Goal: Navigation & Orientation: Find specific page/section

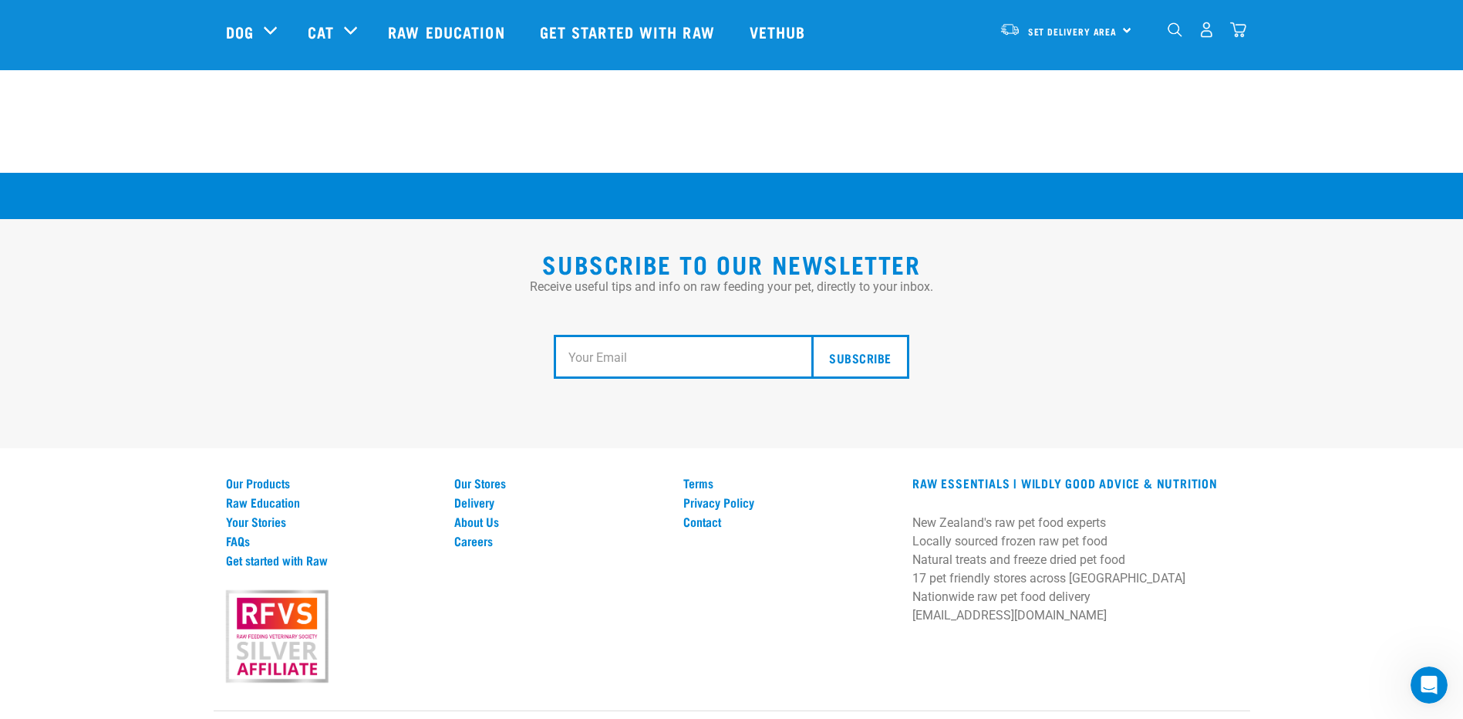
scroll to position [2830, 0]
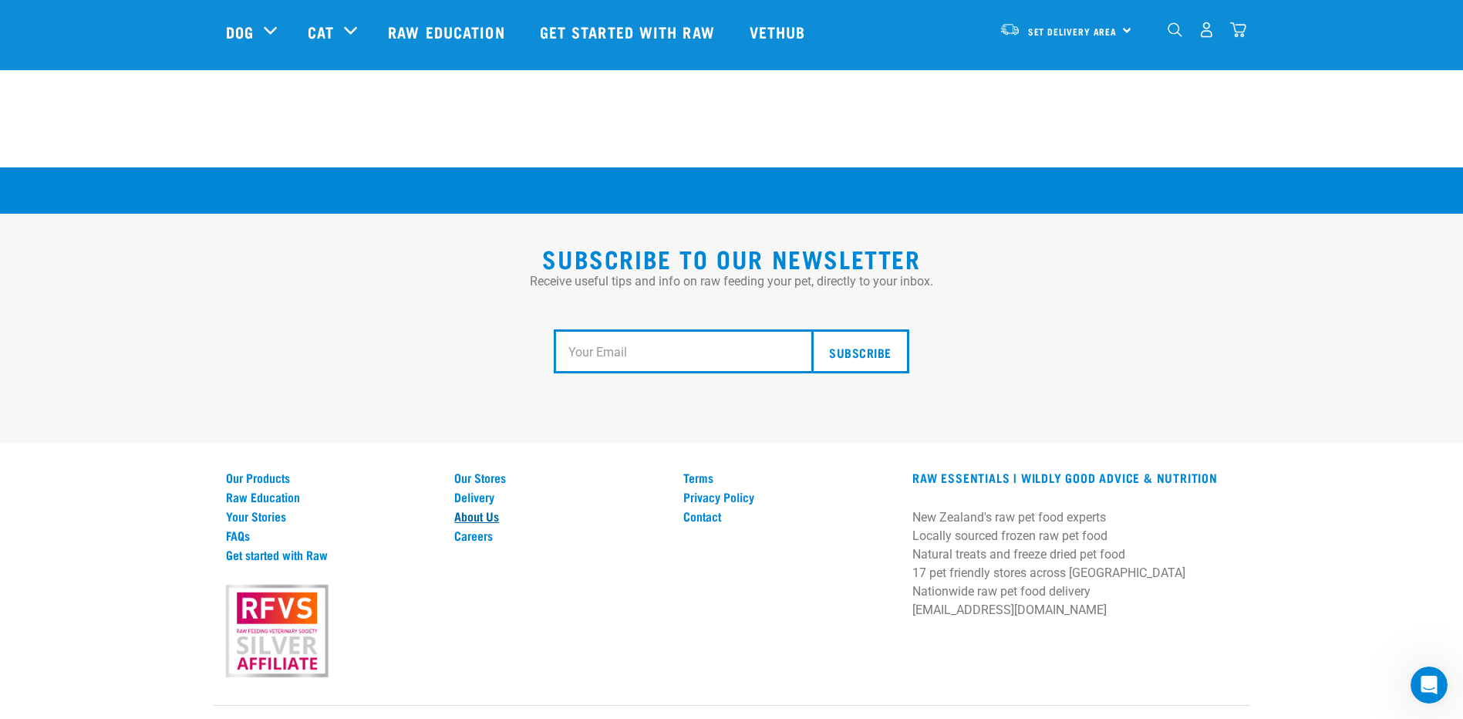
click at [474, 509] on link "About Us" at bounding box center [559, 516] width 211 height 14
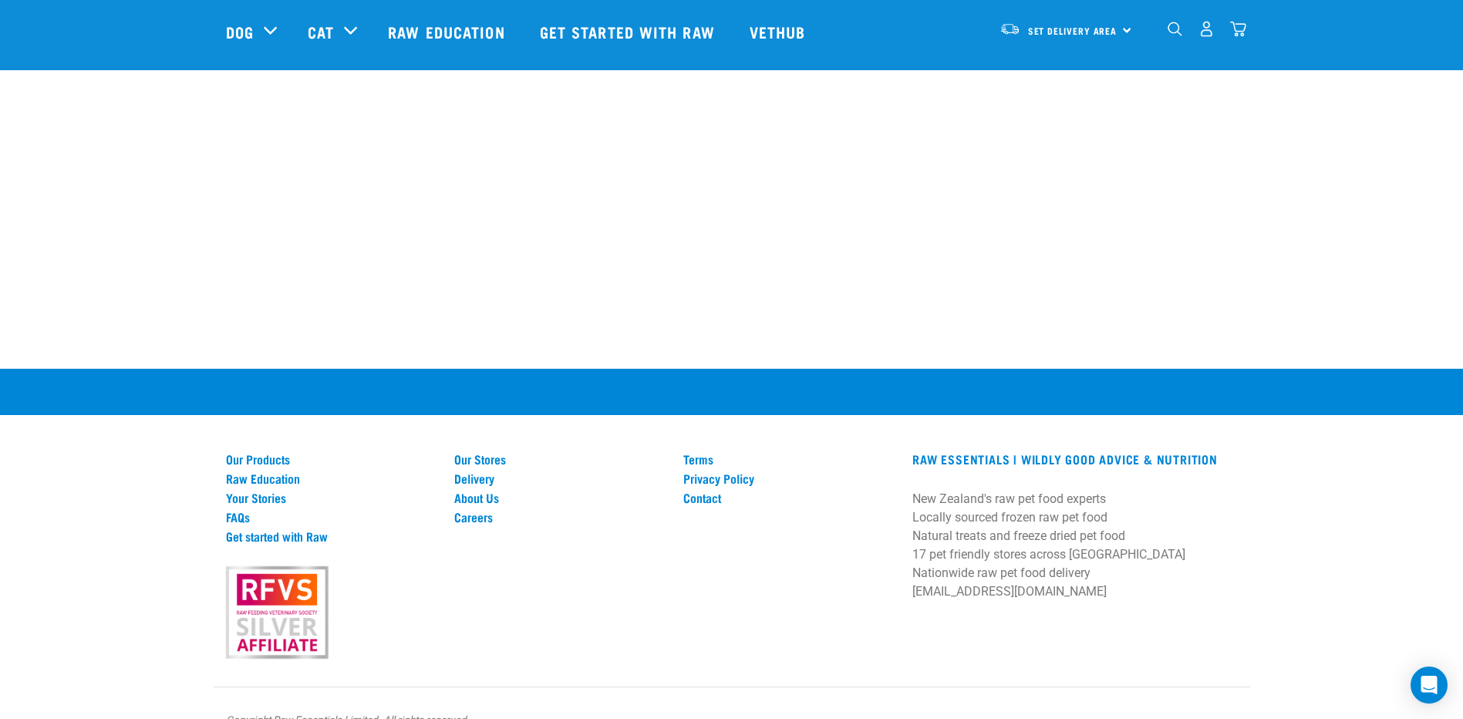
scroll to position [2160, 0]
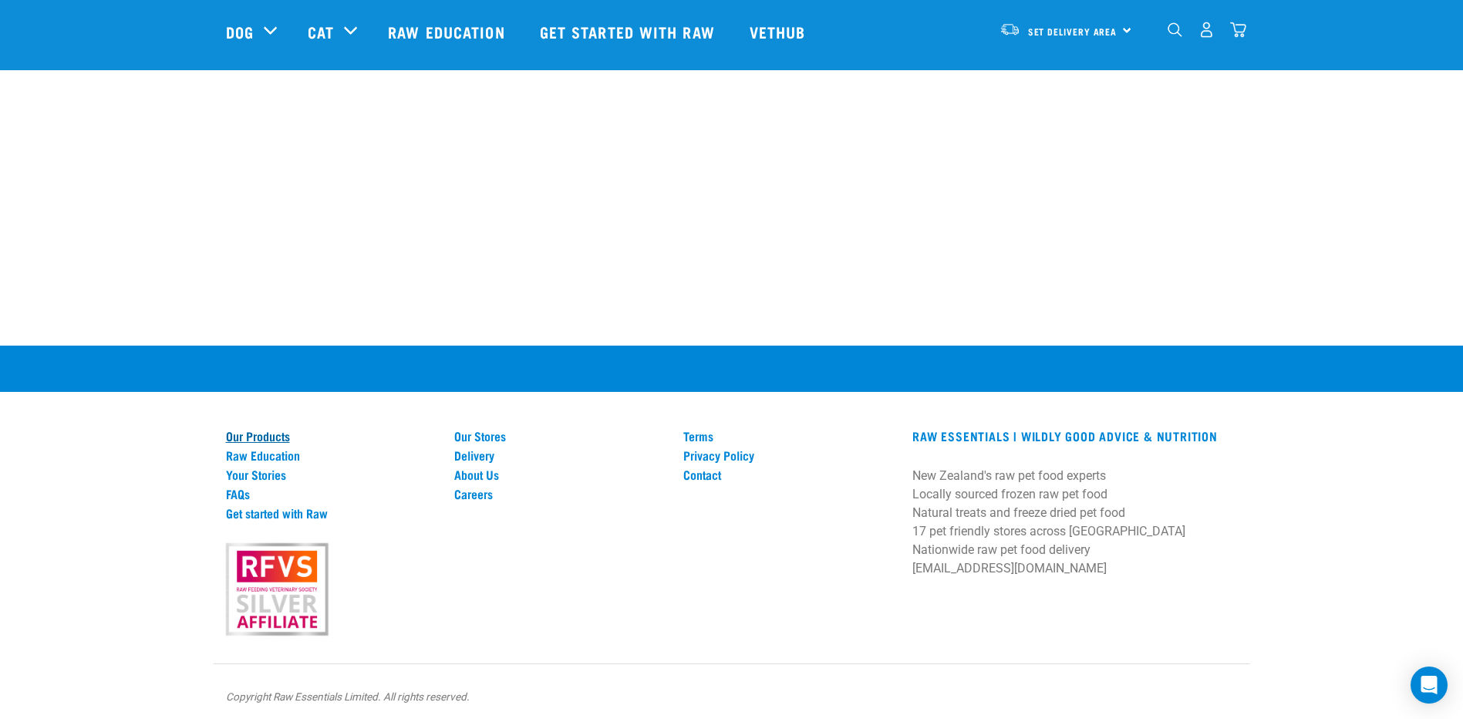
click at [276, 437] on link "Our Products" at bounding box center [331, 436] width 211 height 14
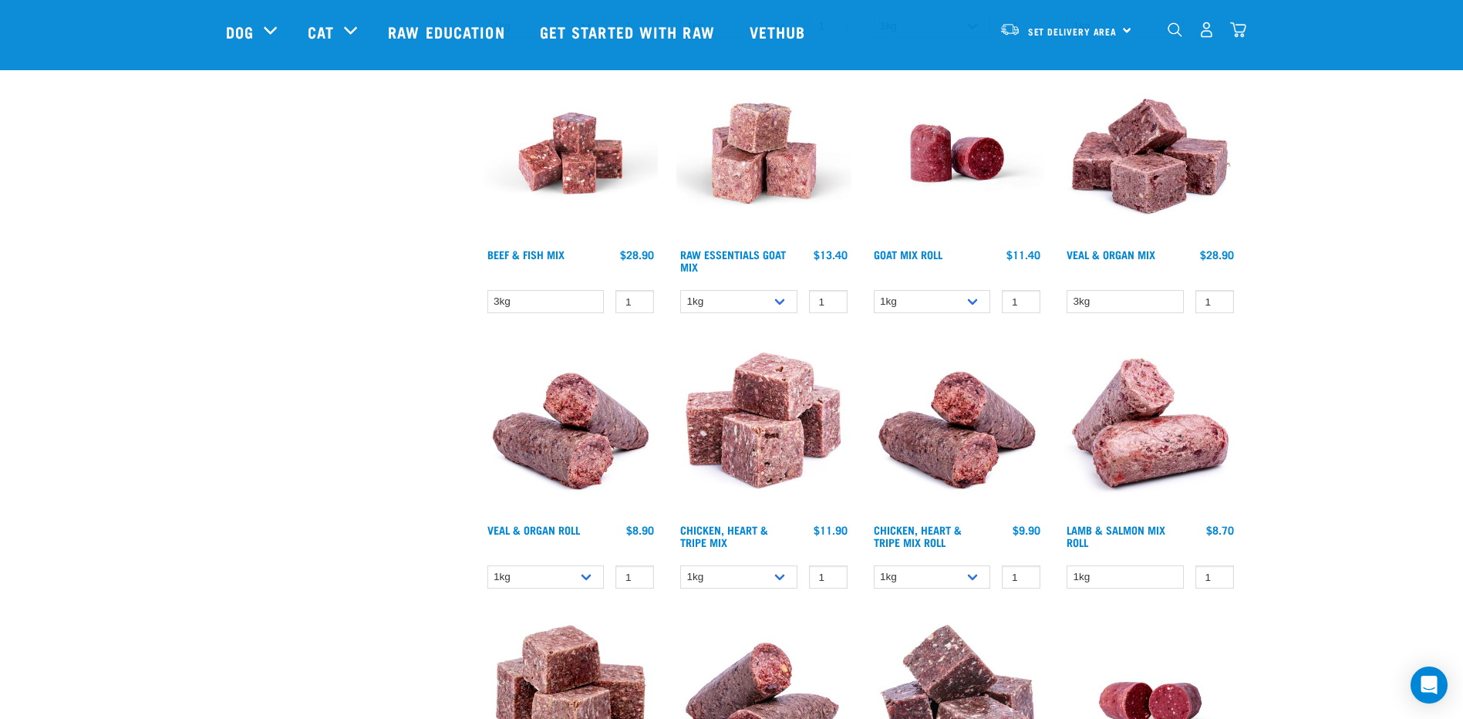
scroll to position [1605, 0]
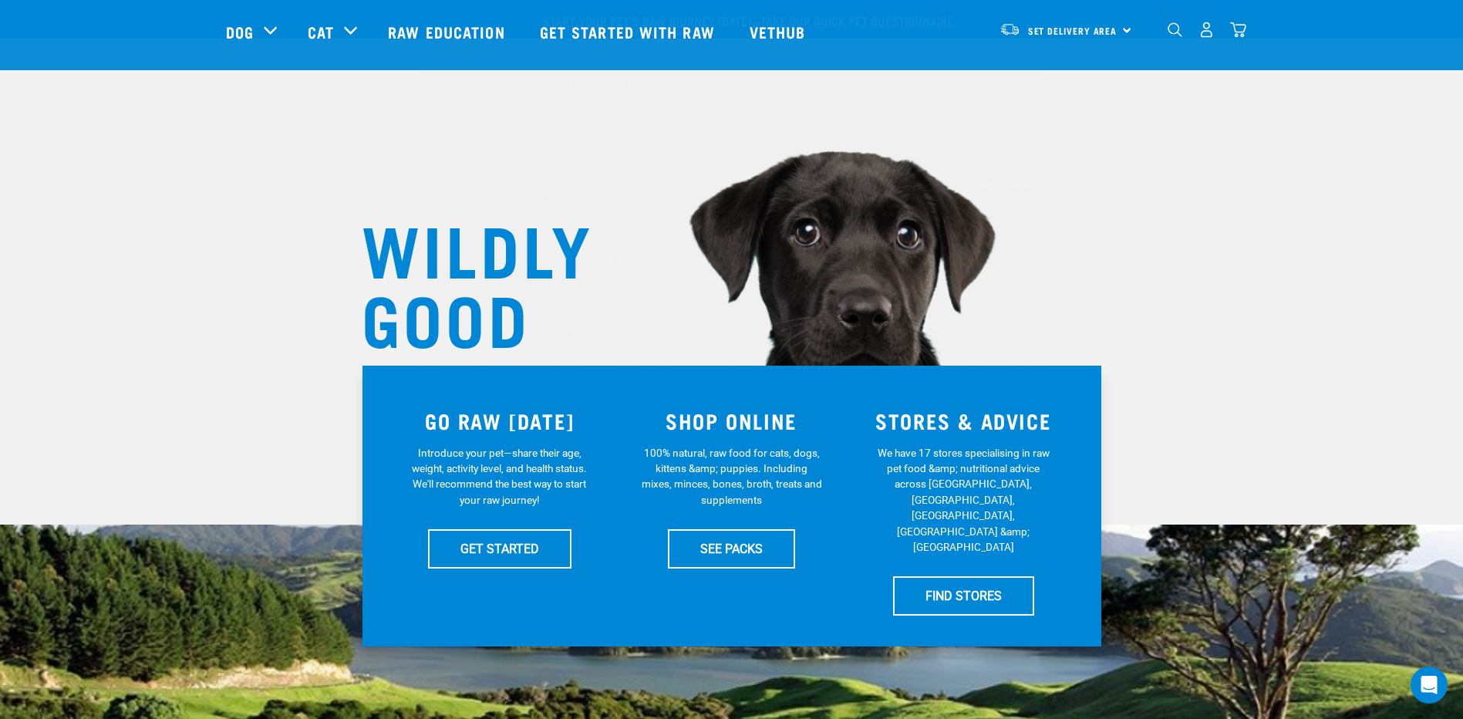
scroll to position [2458, 0]
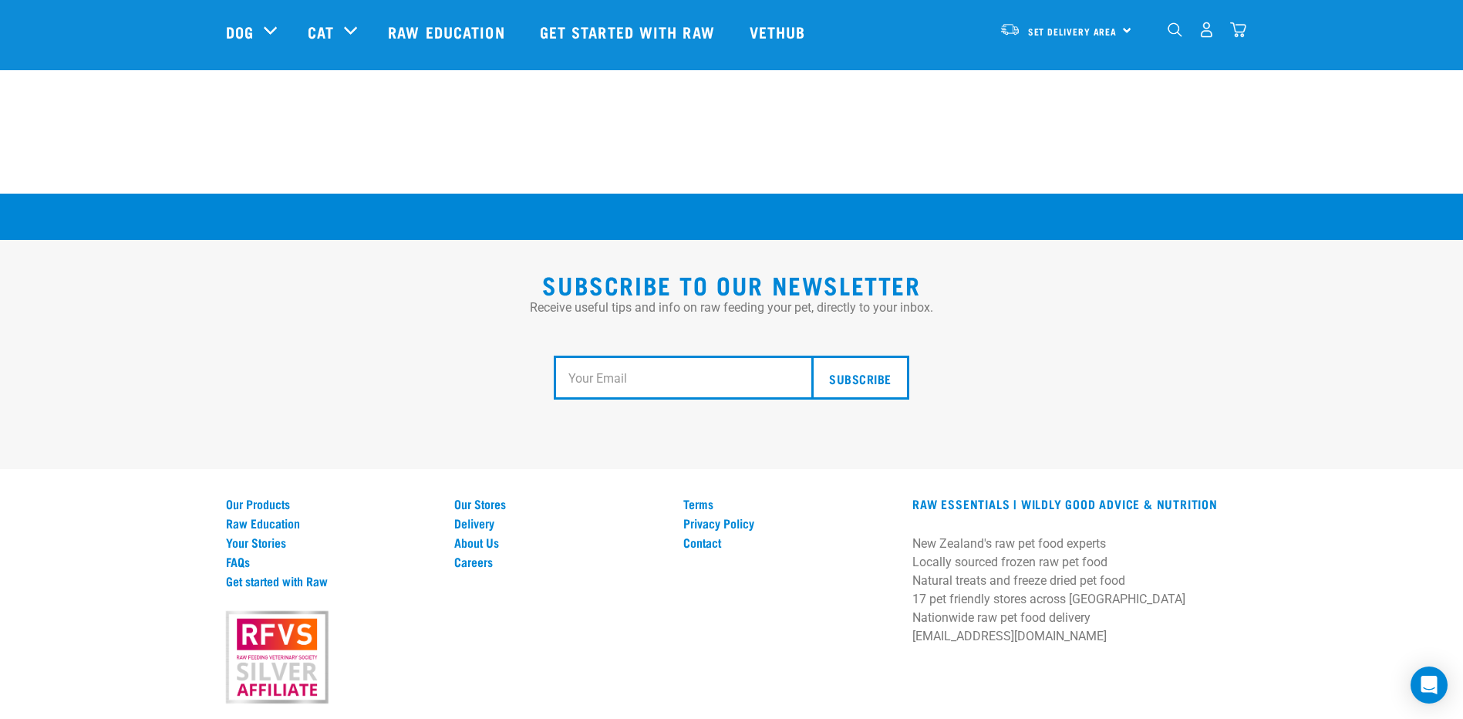
scroll to position [2830, 0]
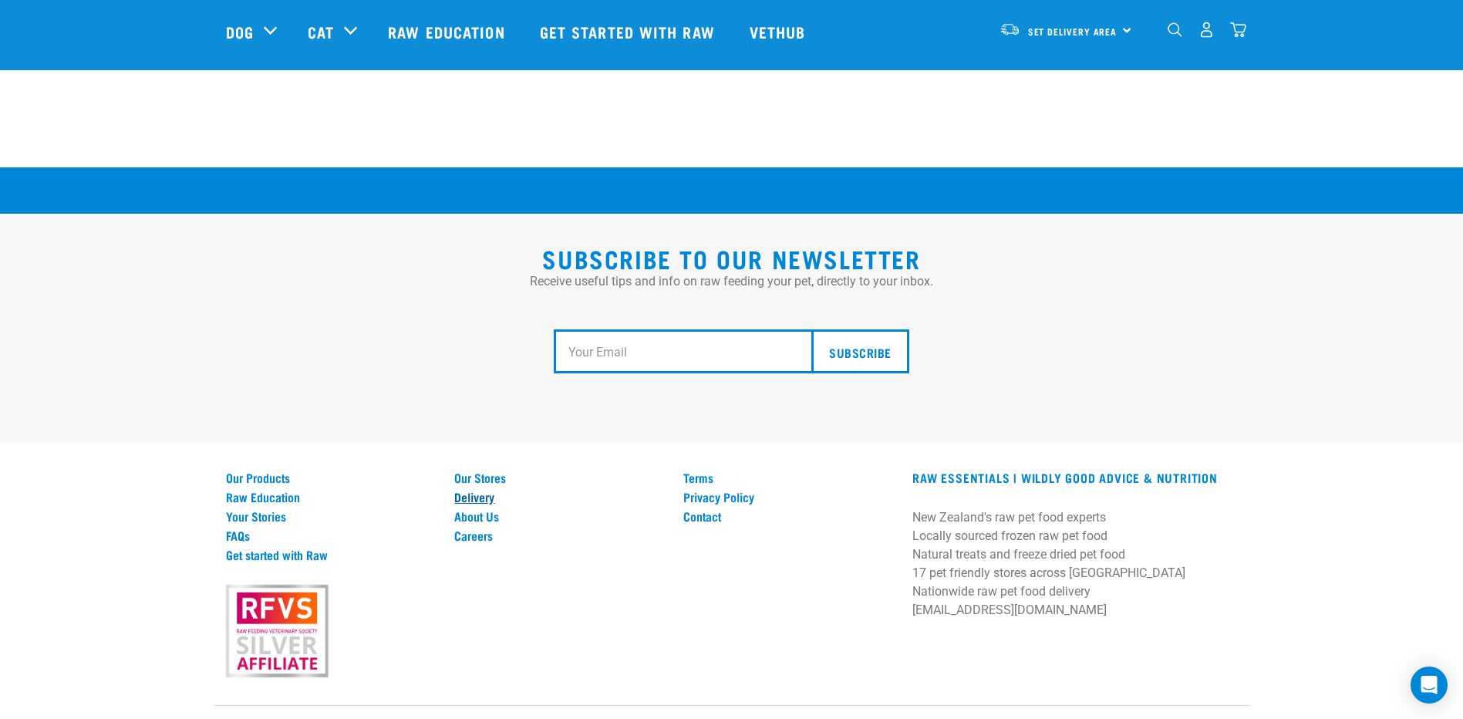
click at [472, 490] on link "Delivery" at bounding box center [559, 497] width 211 height 14
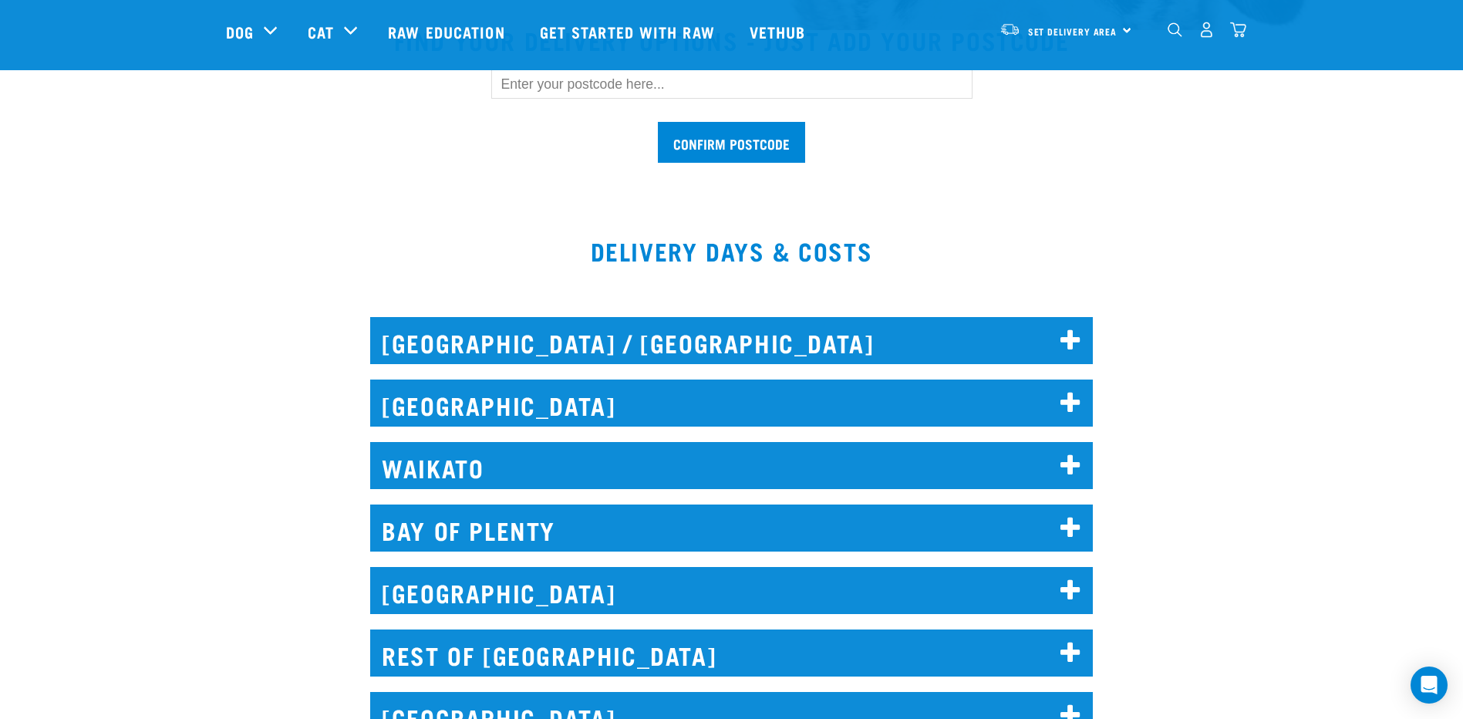
scroll to position [506, 0]
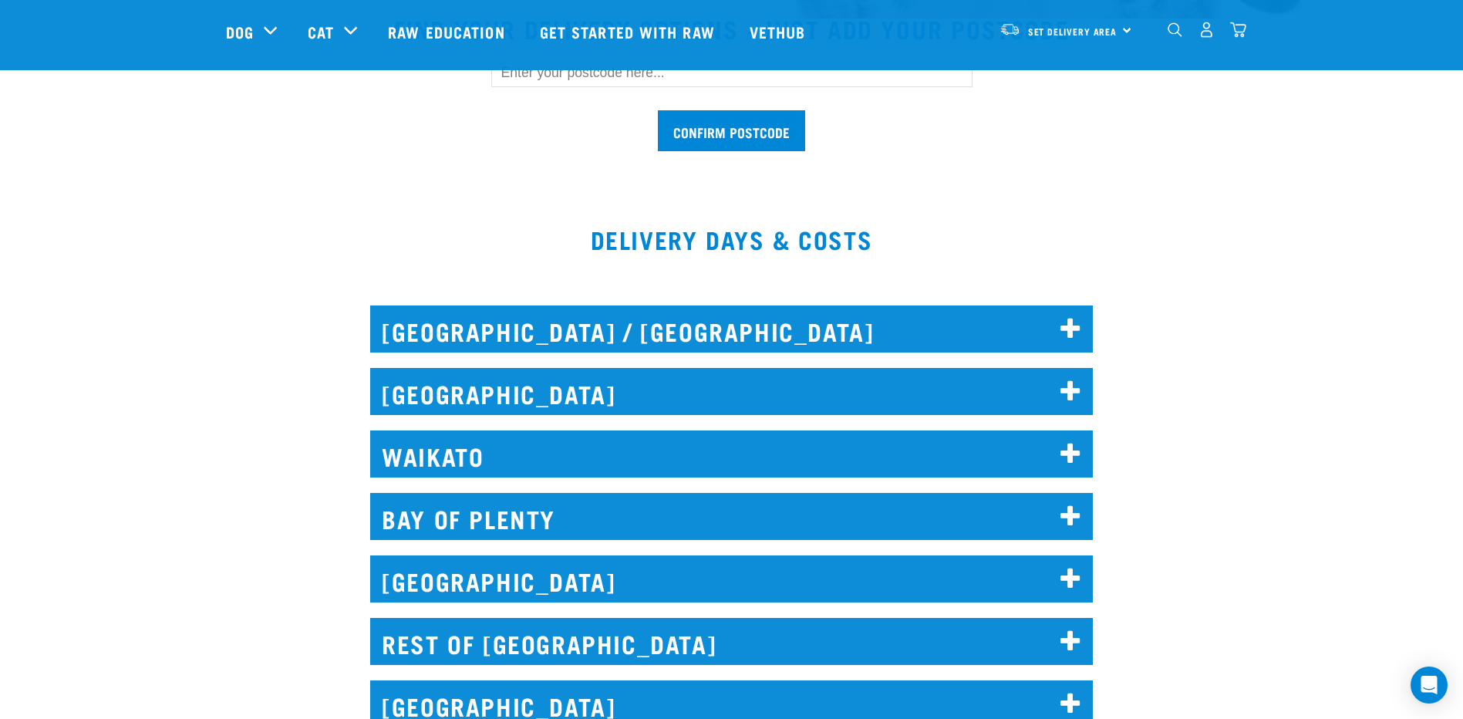
click at [1071, 332] on icon at bounding box center [1071, 329] width 21 height 25
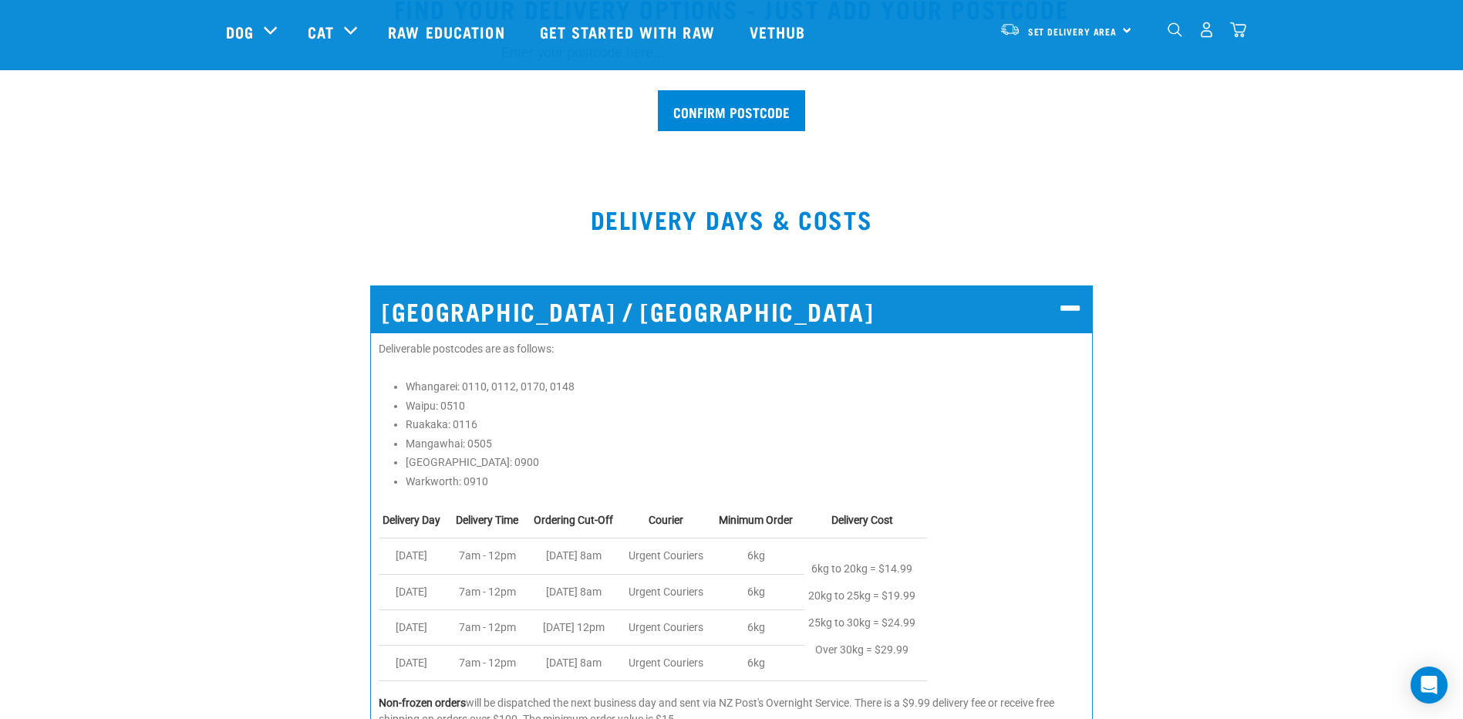
scroll to position [0, 0]
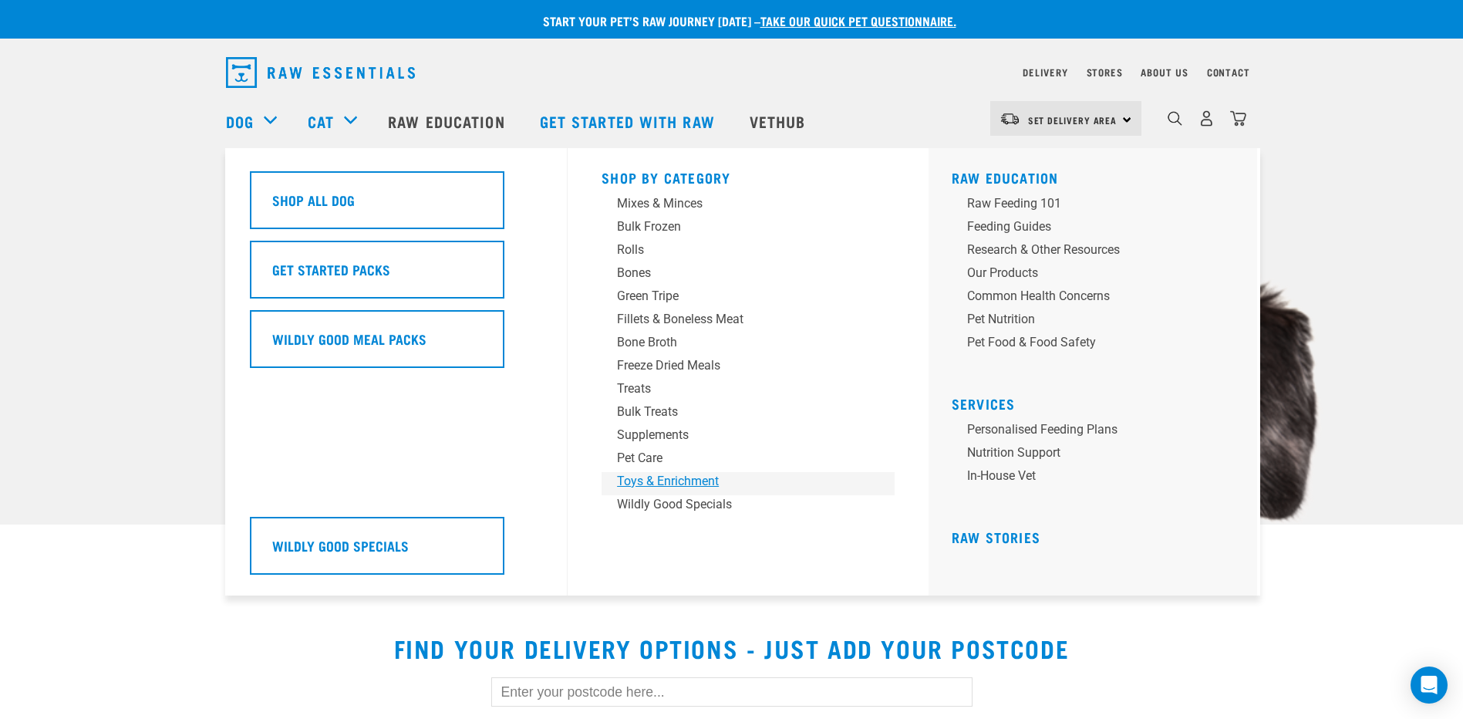
click at [694, 477] on div "Toys & Enrichment" at bounding box center [737, 481] width 241 height 19
